Goal: Navigation & Orientation: Find specific page/section

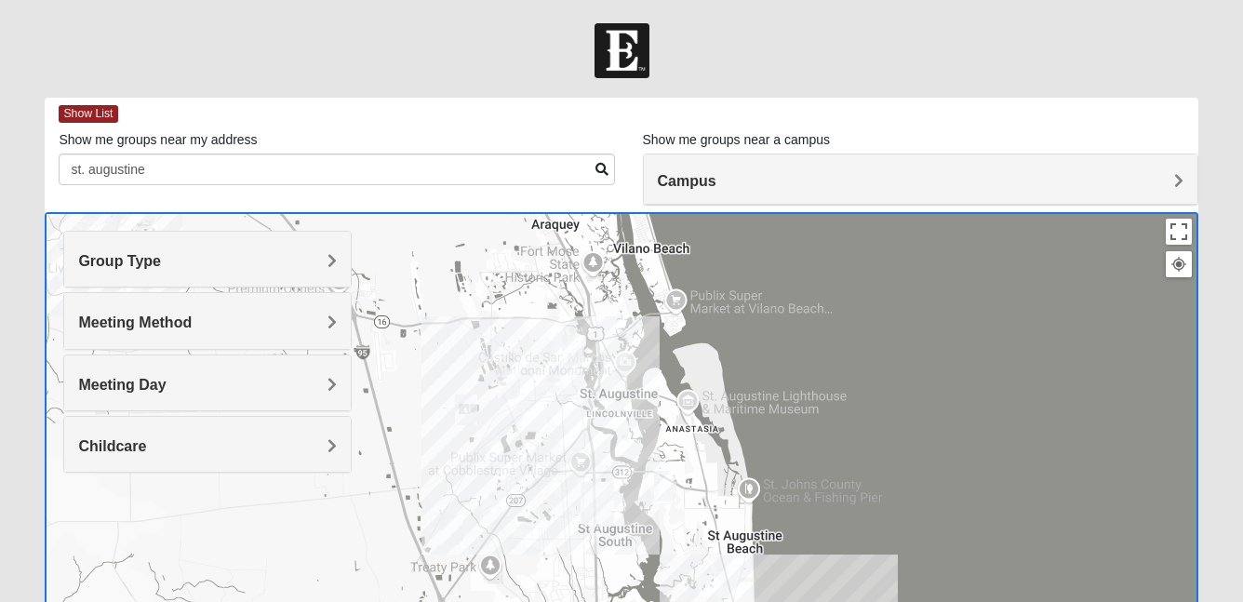
scroll to position [241, 0]
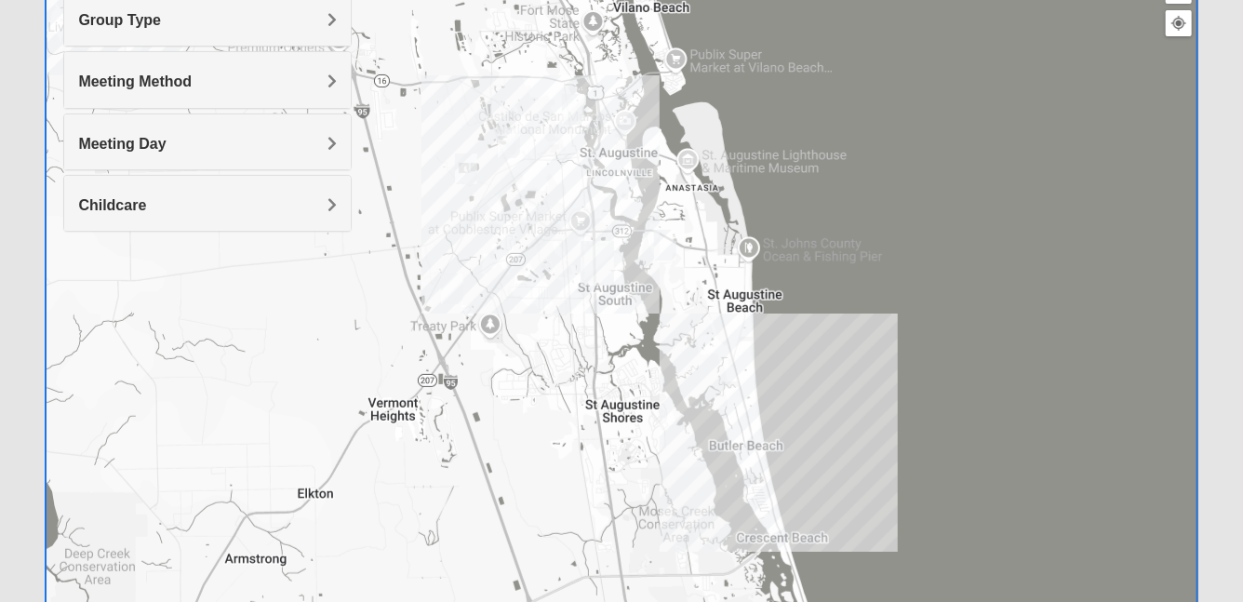
click at [578, 113] on img "Mixed Richardson 32084" at bounding box center [573, 109] width 22 height 31
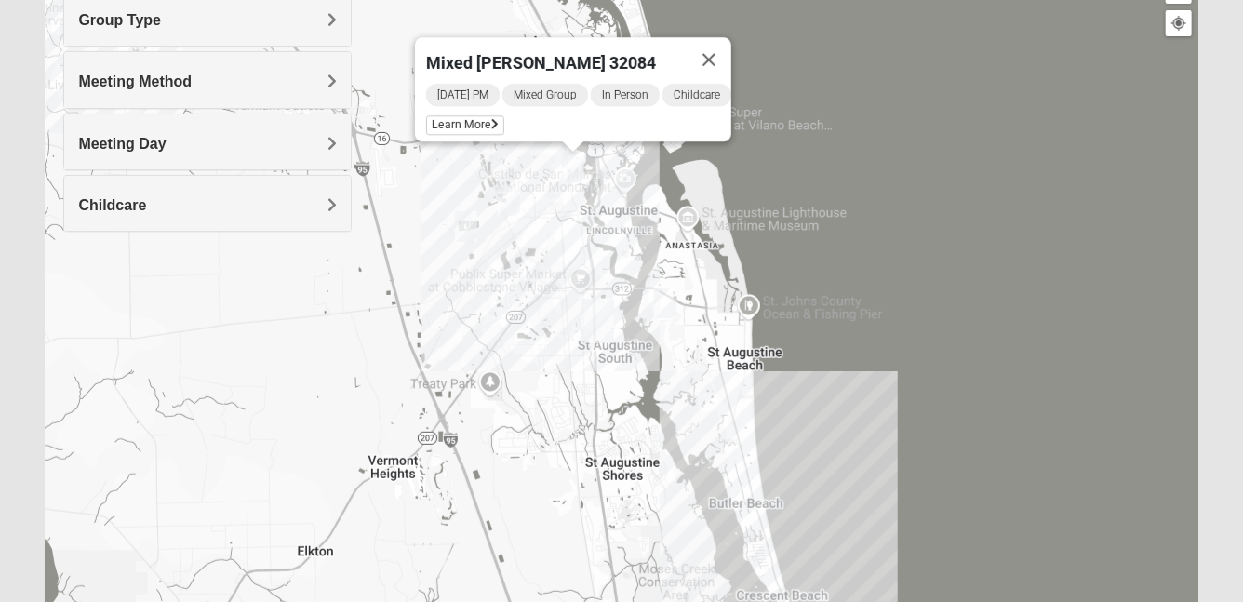
click at [511, 194] on img "Men's Edwards 32084" at bounding box center [509, 200] width 22 height 31
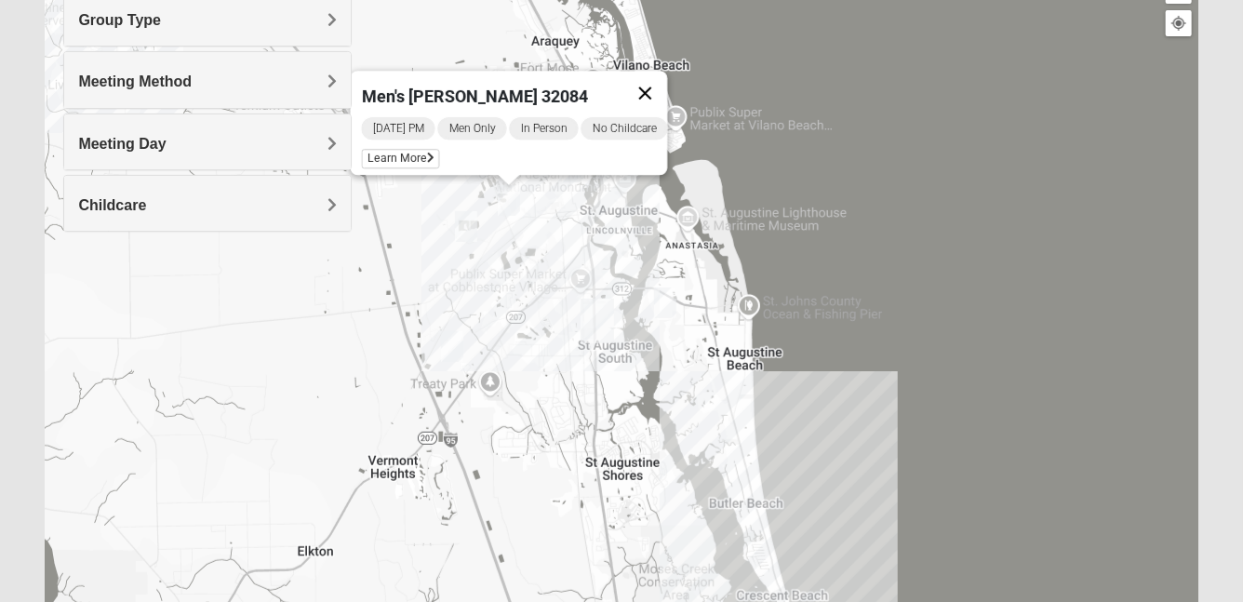
click at [662, 81] on button "Close" at bounding box center [645, 93] width 45 height 45
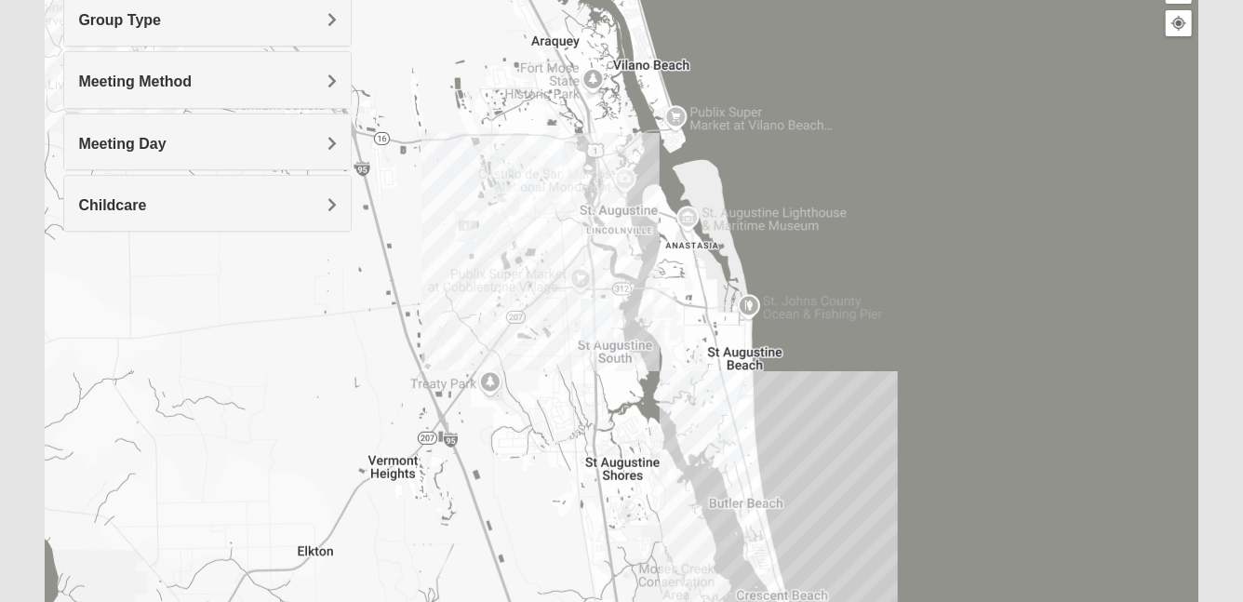
click at [574, 167] on img "Mixed Richardson 32084" at bounding box center [573, 167] width 22 height 31
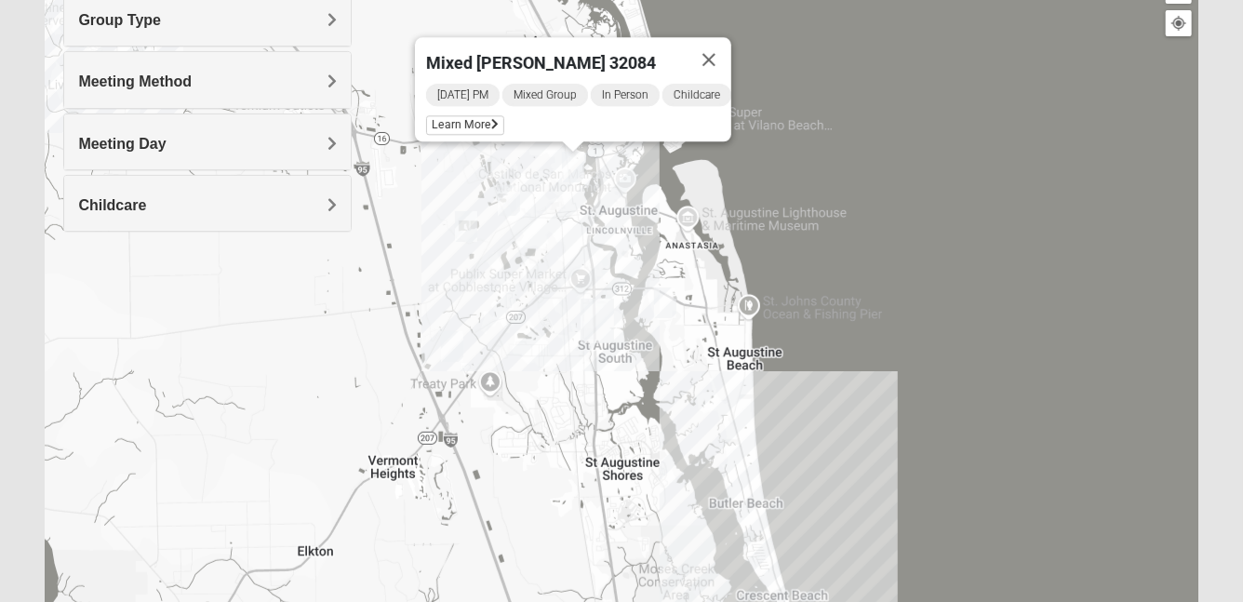
click at [467, 233] on img "Mixed Marenco 32084" at bounding box center [466, 226] width 22 height 31
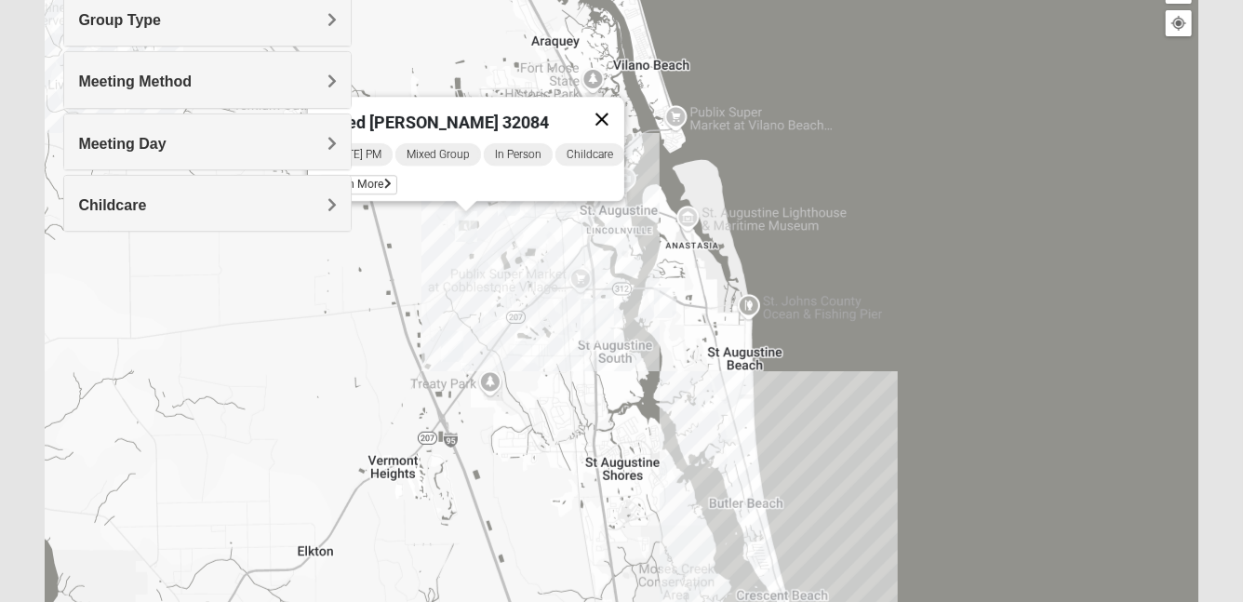
click at [607, 105] on button "Close" at bounding box center [601, 119] width 45 height 45
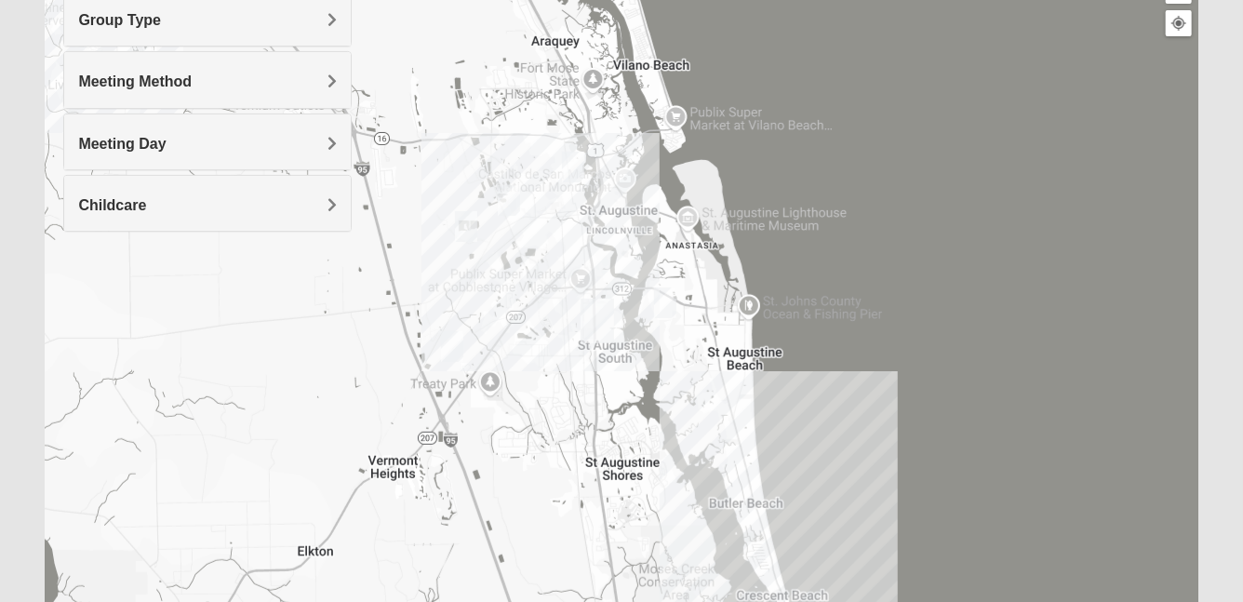
click at [456, 347] on img "Mixed Noteware 32084" at bounding box center [452, 346] width 22 height 31
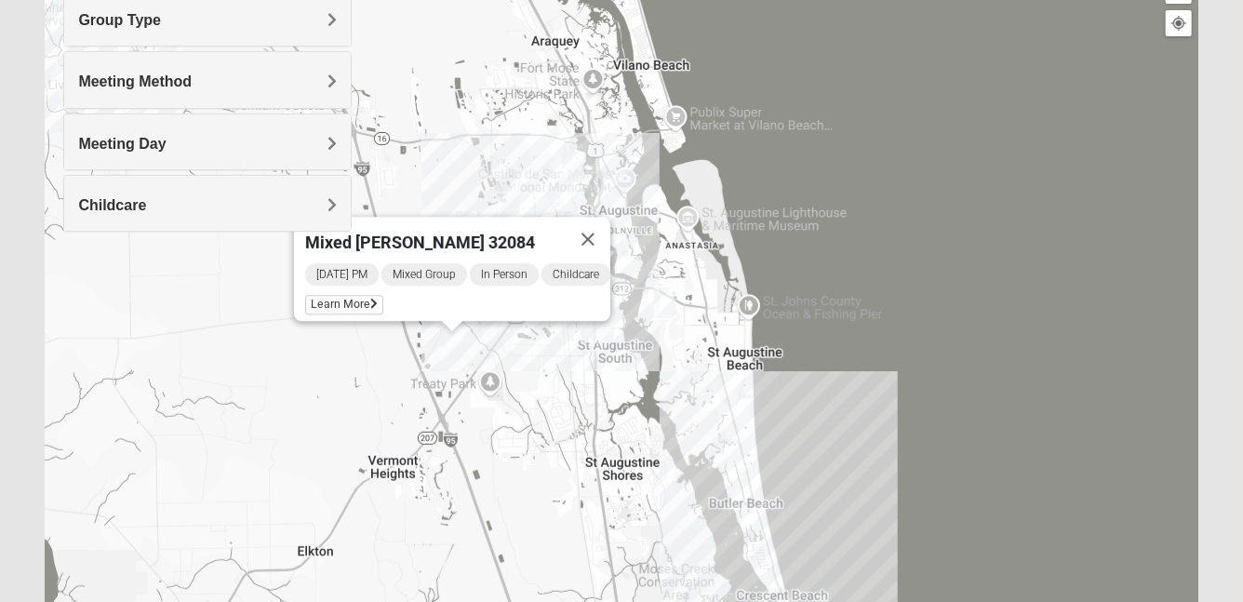
click at [669, 306] on img "1825 Mixed Lauter 32080" at bounding box center [665, 302] width 22 height 31
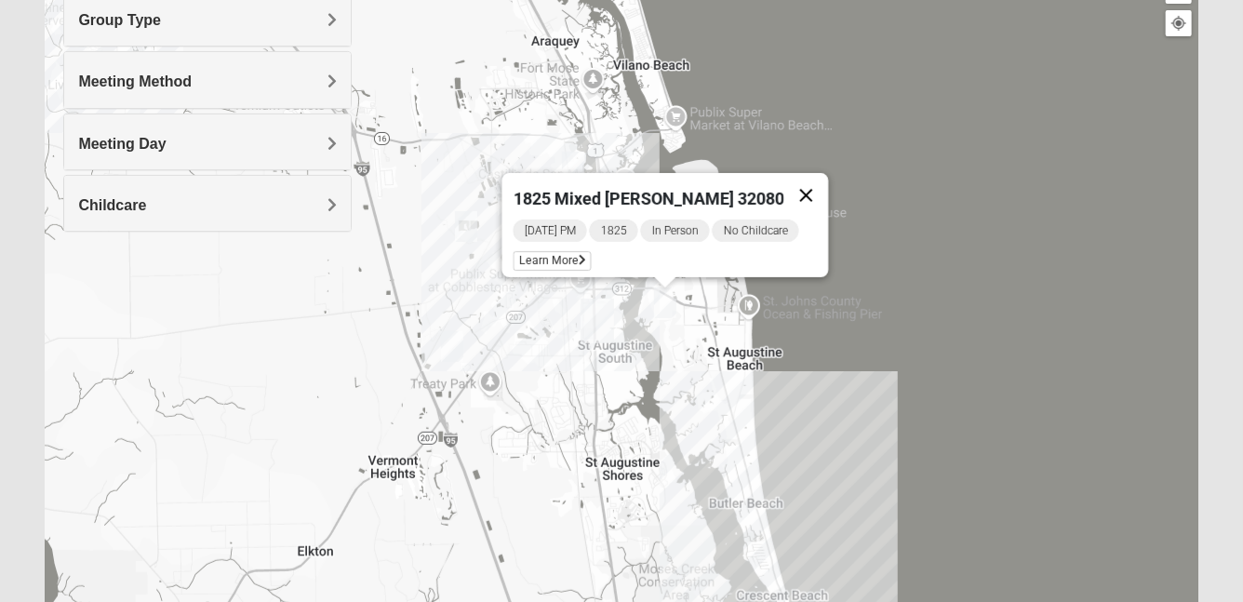
click at [800, 193] on button "Close" at bounding box center [806, 195] width 45 height 45
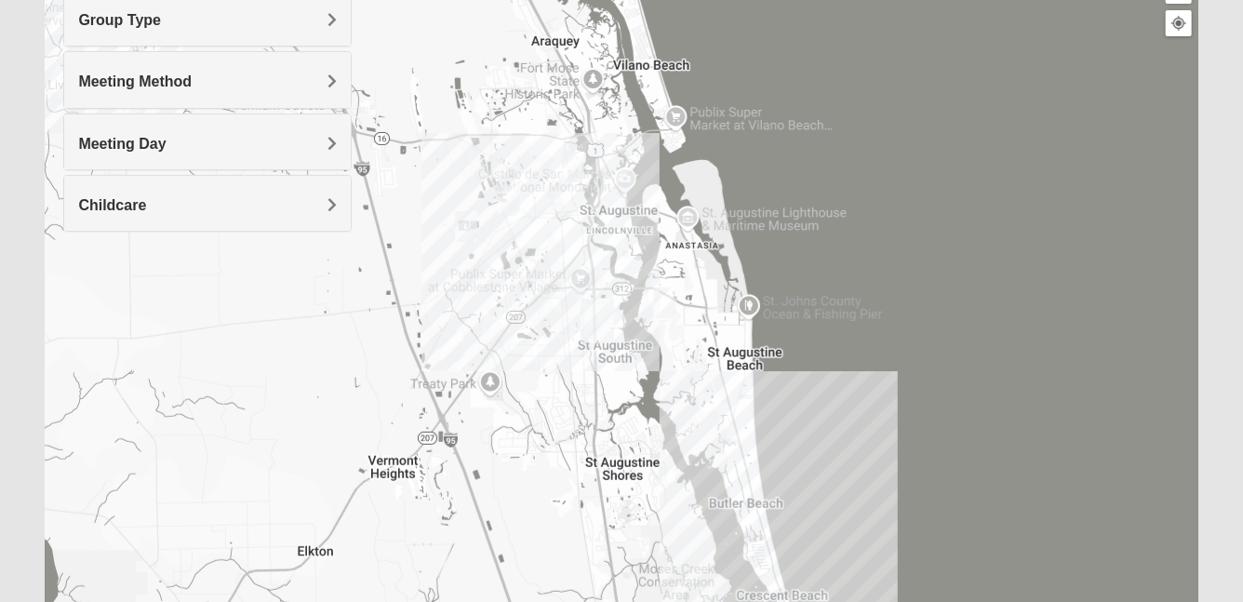
click at [577, 160] on img "Mixed Richardson 32084" at bounding box center [573, 167] width 22 height 31
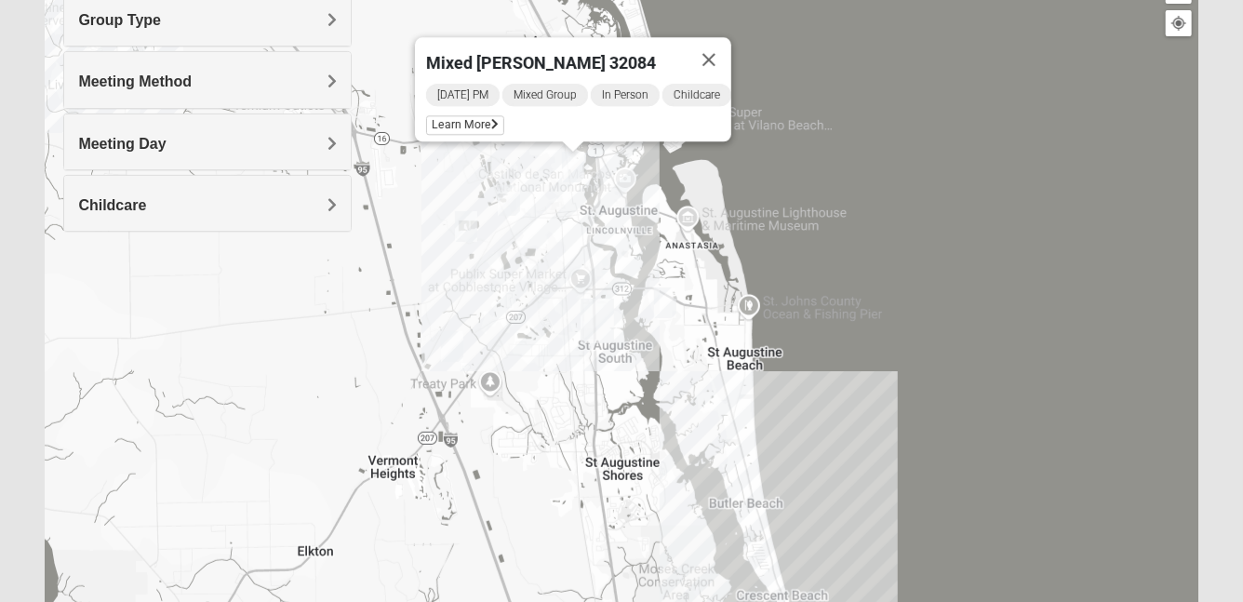
click at [507, 202] on img "Men's Edwards 32084" at bounding box center [509, 200] width 22 height 31
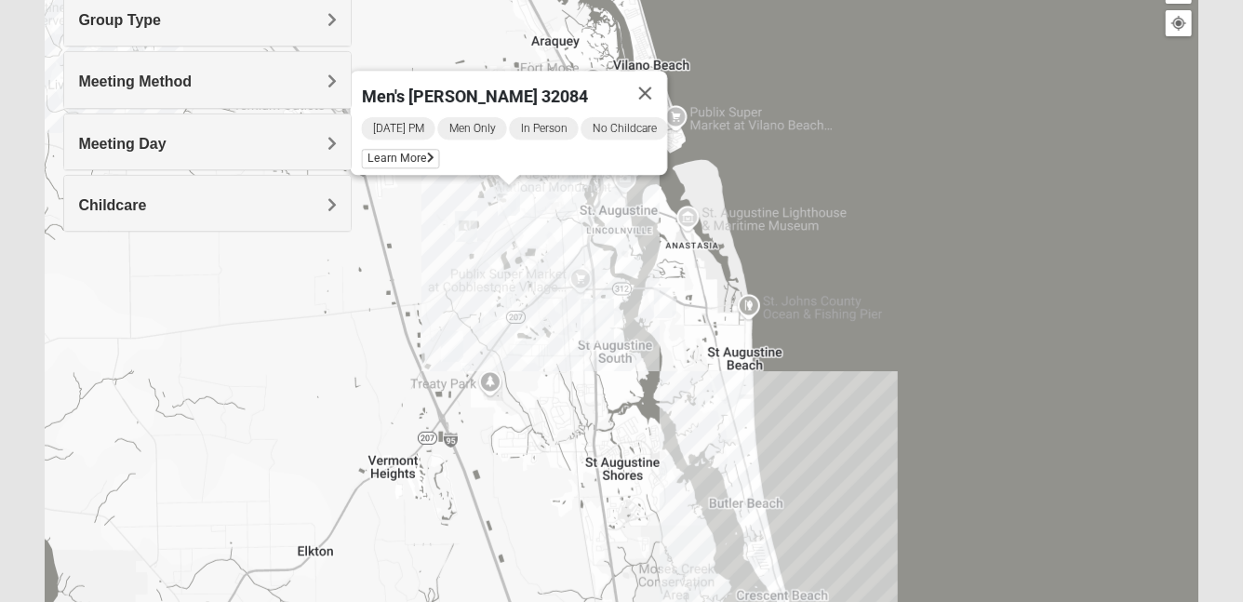
click at [470, 229] on img "Mixed Marenco 32084" at bounding box center [466, 226] width 22 height 31
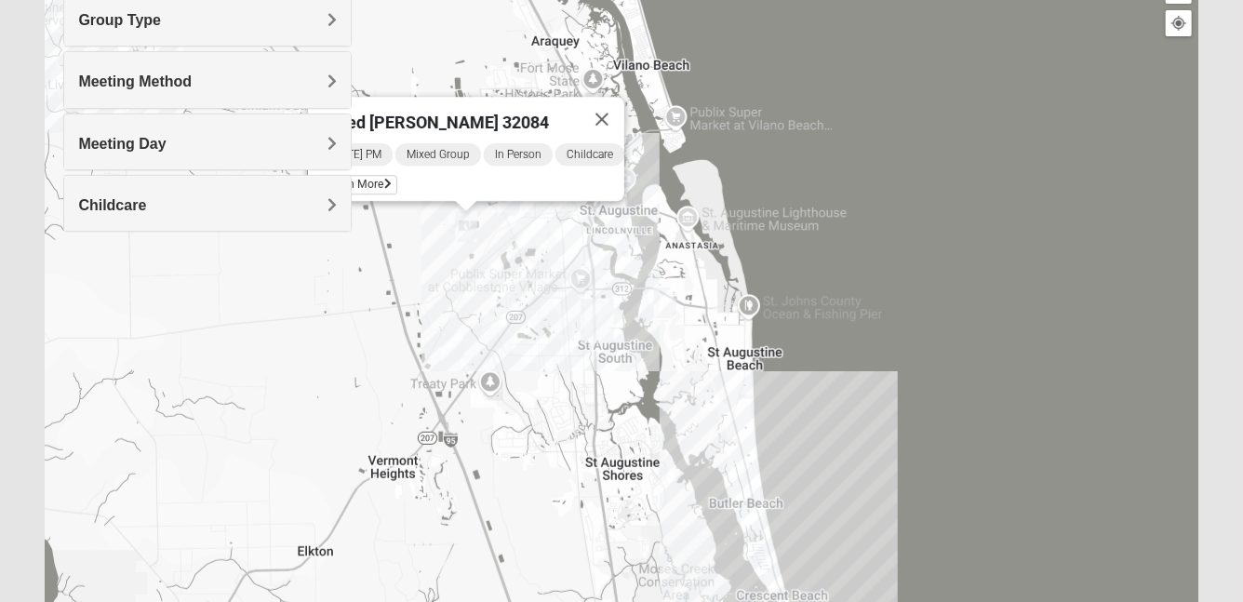
click at [447, 356] on img "Mixed Noteware 32084" at bounding box center [452, 346] width 22 height 31
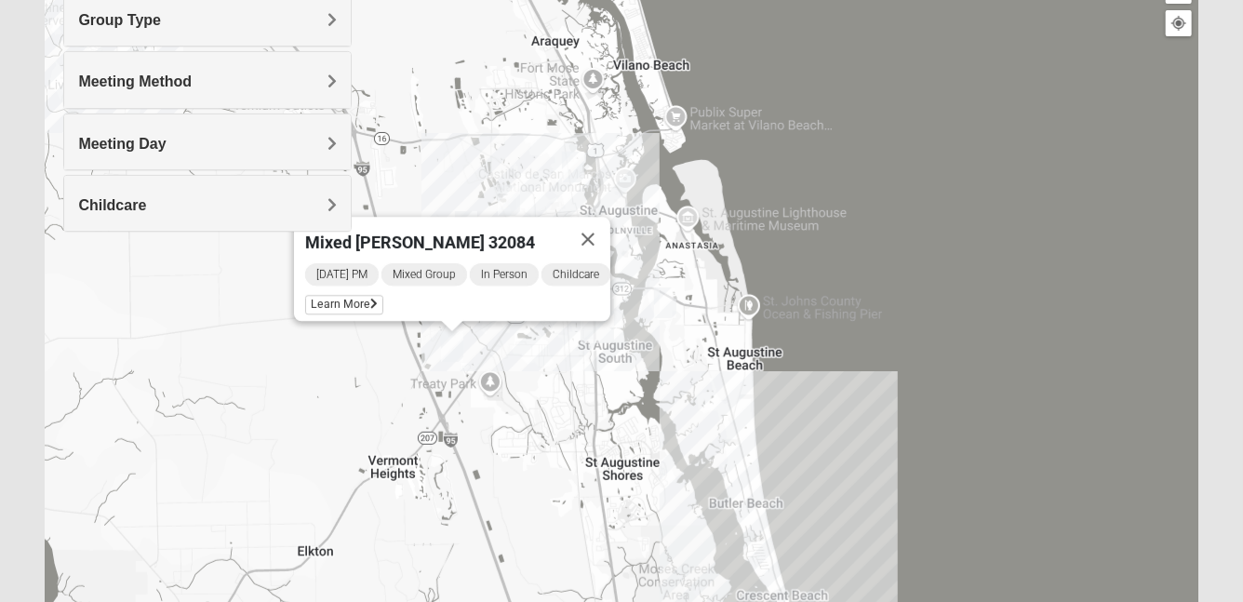
click at [735, 451] on div "Mixed [PERSON_NAME] 32084 [DATE] PM Mixed Group In Person Childcare Learn More" at bounding box center [621, 343] width 1152 height 744
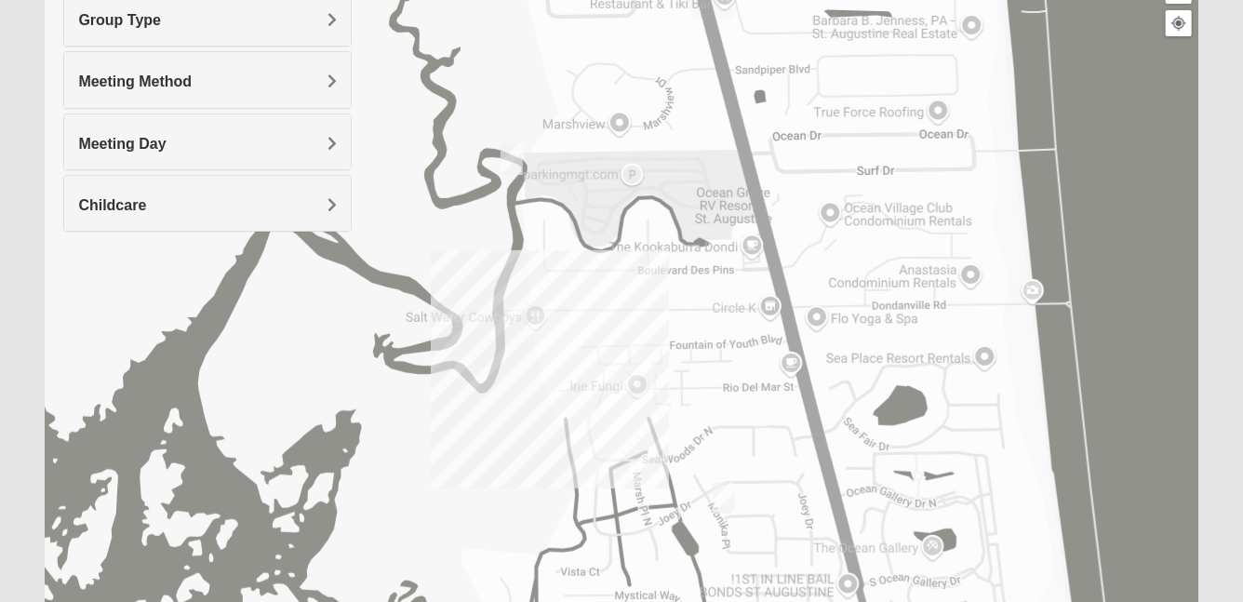
click at [721, 497] on img "Mixed Tant 32080" at bounding box center [723, 498] width 22 height 31
